Goal: Information Seeking & Learning: Learn about a topic

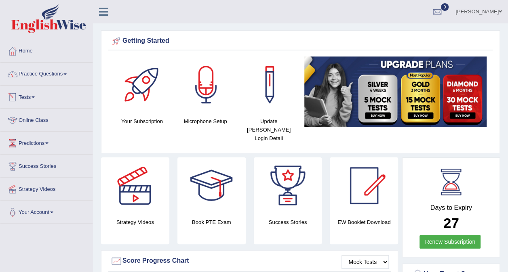
click at [45, 120] on link "Online Class" at bounding box center [46, 119] width 92 height 20
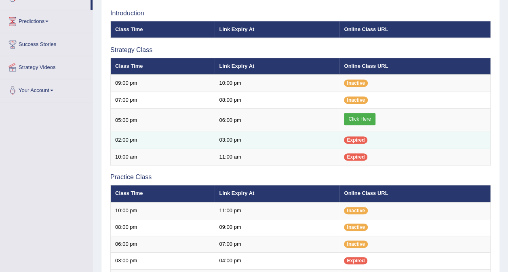
scroll to position [113, 0]
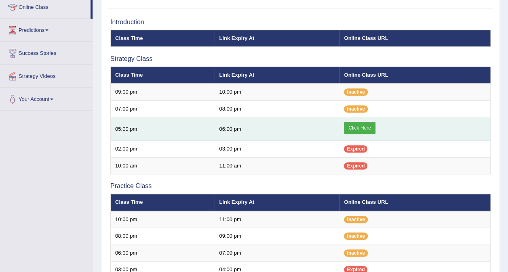
click at [361, 125] on link "Click Here" at bounding box center [359, 128] width 31 height 12
